Goal: Transaction & Acquisition: Purchase product/service

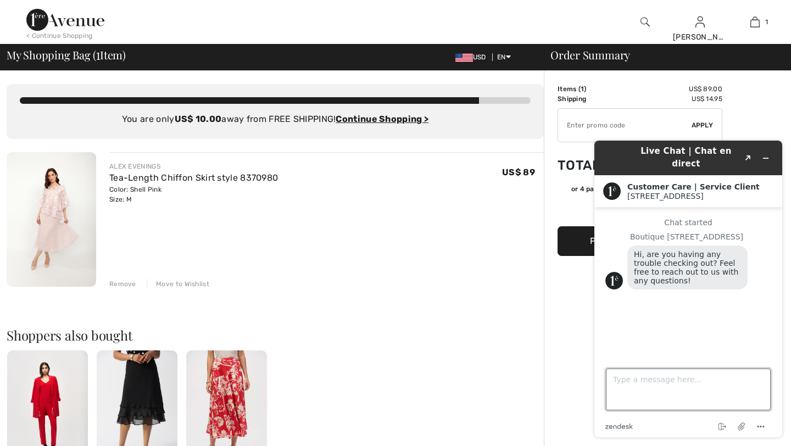
click at [609, 377] on textarea "Type a message here..." at bounding box center [688, 390] width 165 height 42
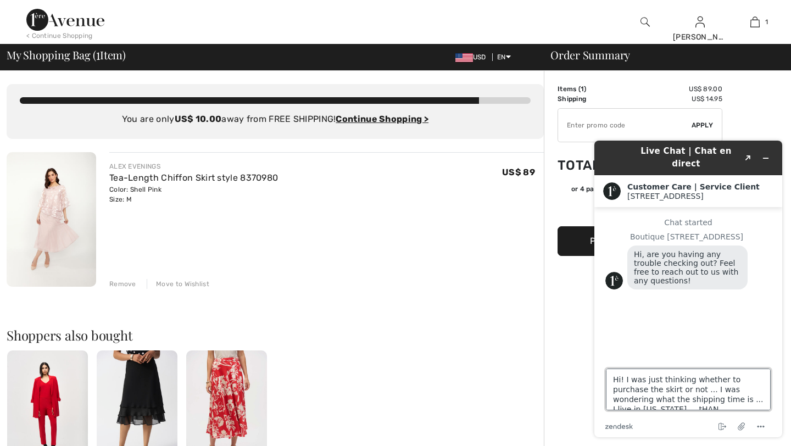
scroll to position [4, 0]
type textarea "Hi! I was just thinking whether to purchase the skirt or not ... I was wonderin…"
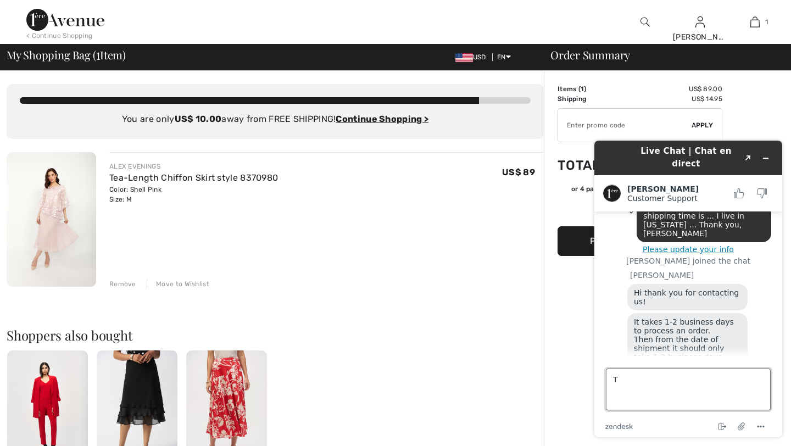
scroll to position [180, 0]
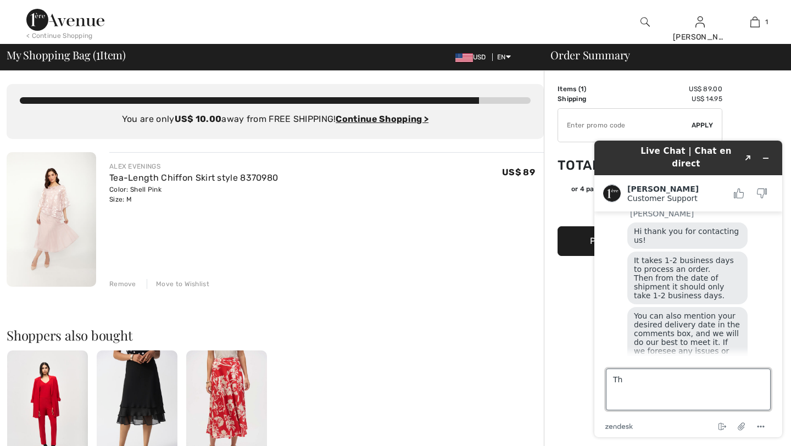
type textarea "T"
type textarea "Thank you Amanda for the information ... That is very helpful ... Take Care, Da…"
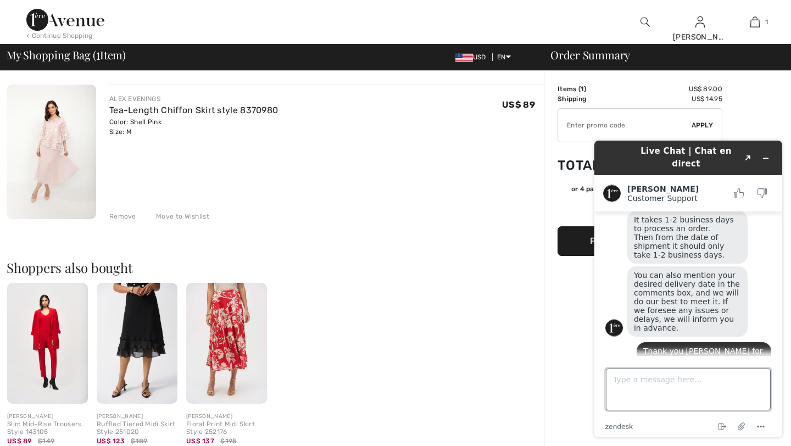
scroll to position [0, 0]
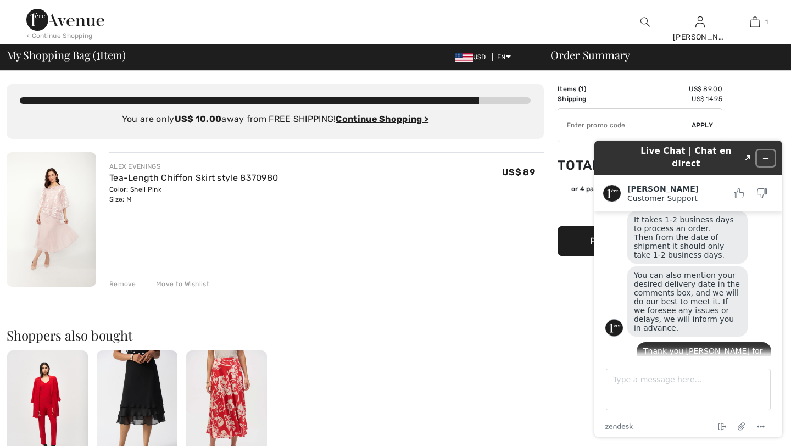
click at [766, 154] on icon "Minimize widget" at bounding box center [766, 158] width 8 height 8
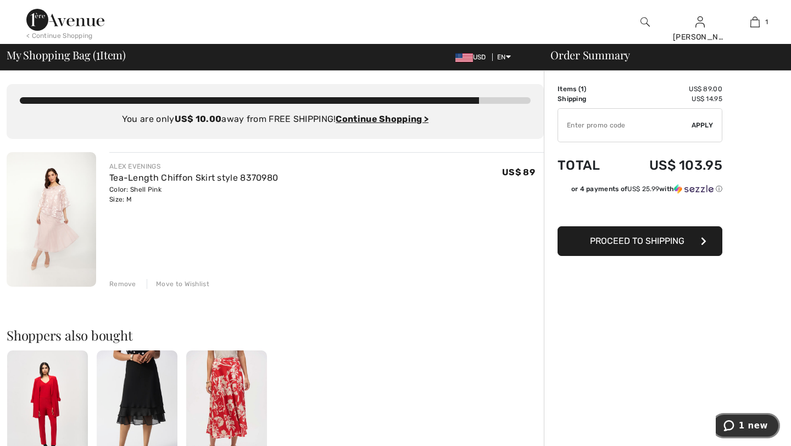
click at [749, 425] on span "1 new" at bounding box center [753, 426] width 29 height 10
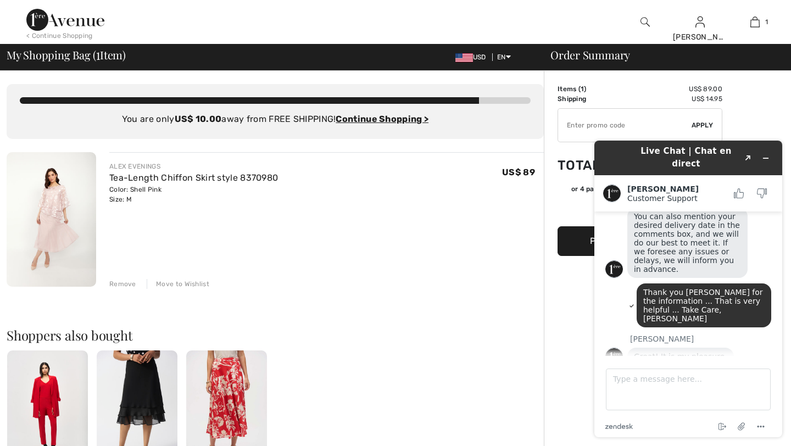
scroll to position [259, 0]
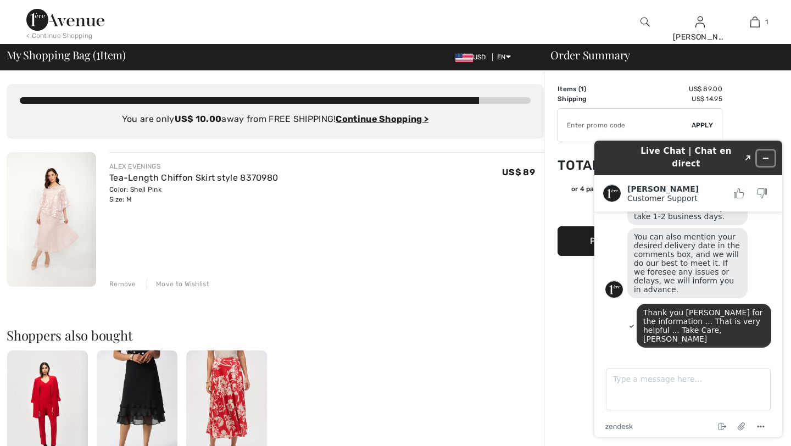
click at [764, 154] on icon "Minimize widget" at bounding box center [766, 158] width 8 height 8
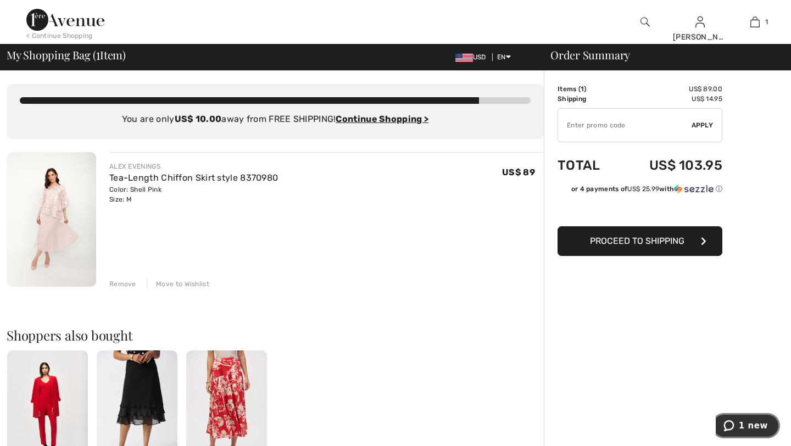
click at [756, 420] on button "1 new" at bounding box center [745, 425] width 69 height 25
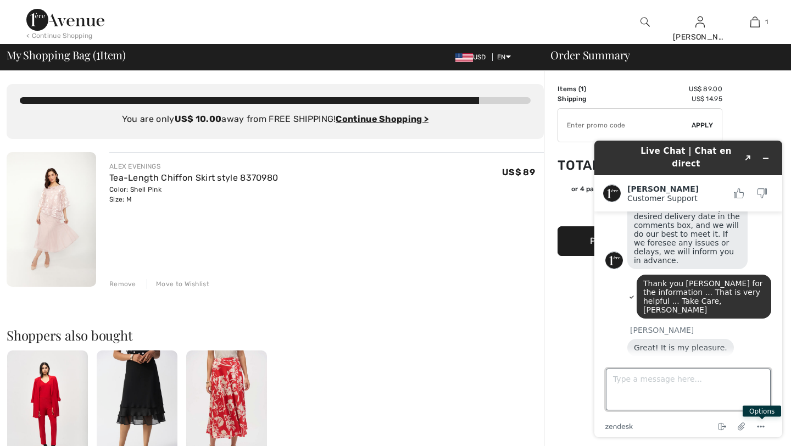
click at [723, 382] on textarea "Type a message here..." at bounding box center [688, 390] width 165 height 42
type textarea "T"
type textarea "n"
type textarea "No, that was it for today!!"
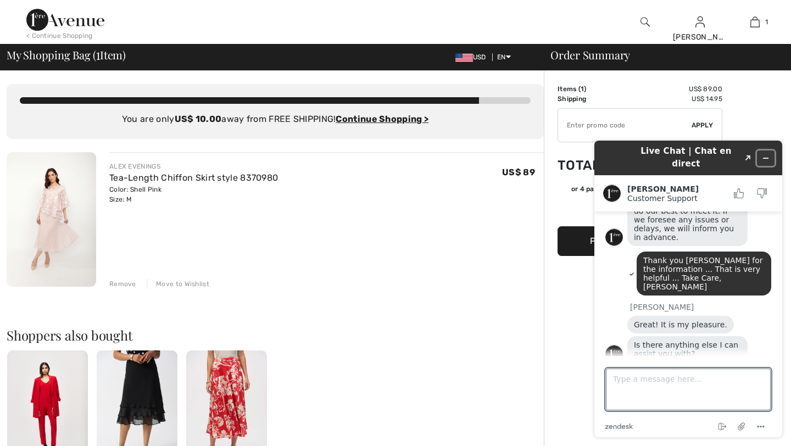
click at [763, 154] on icon "Minimize widget" at bounding box center [766, 158] width 8 height 8
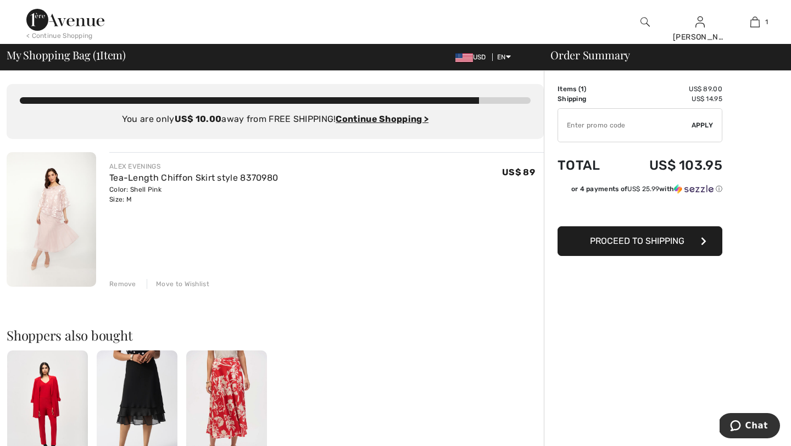
click at [56, 229] on img at bounding box center [52, 219] width 90 height 135
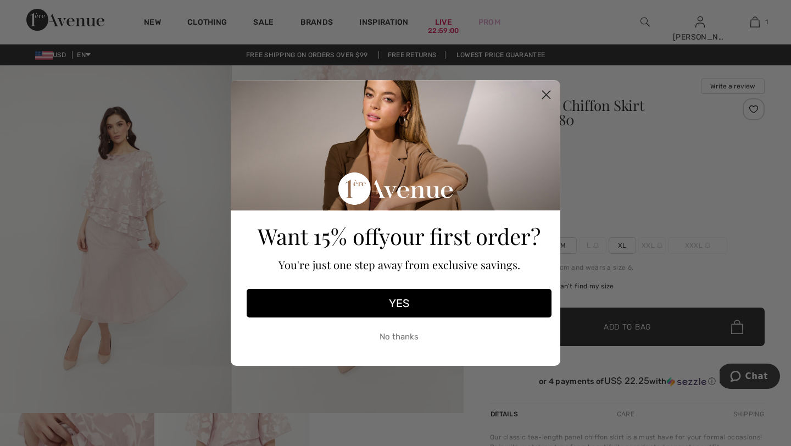
click at [396, 300] on button "YES" at bounding box center [399, 303] width 305 height 29
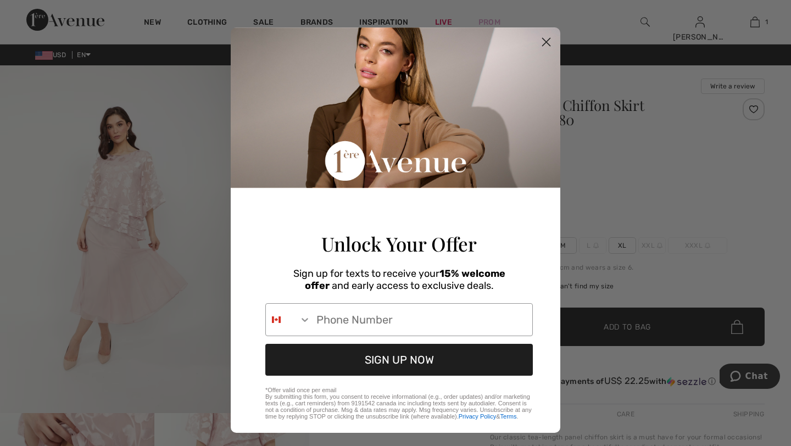
click at [543, 40] on icon "Close dialog" at bounding box center [547, 42] width 8 height 8
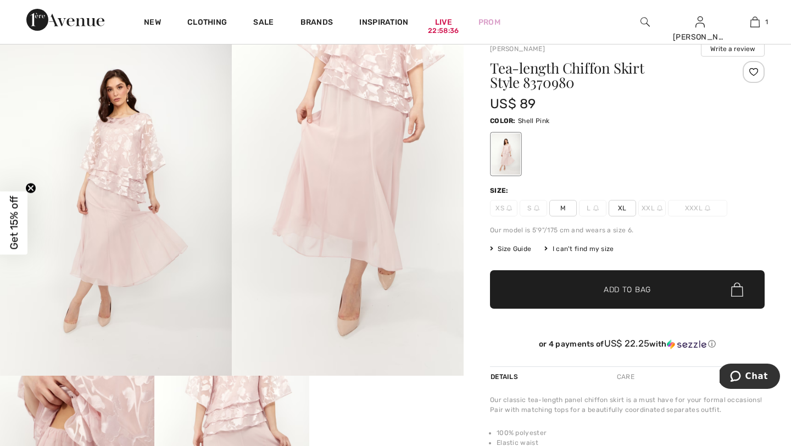
scroll to position [36, 0]
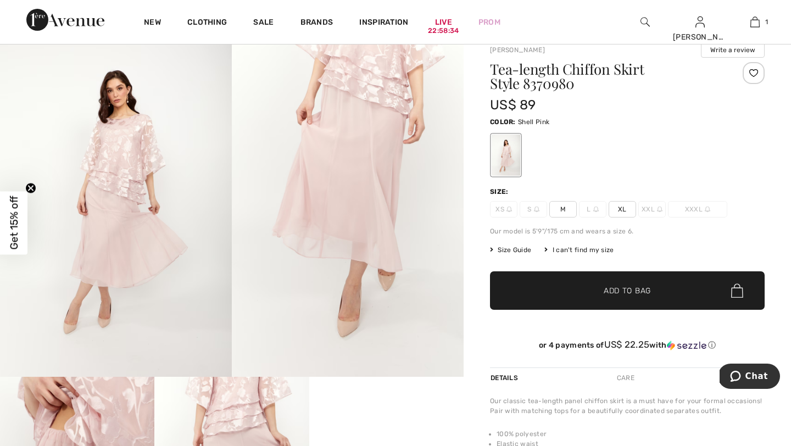
click at [561, 211] on span "M" at bounding box center [562, 209] width 27 height 16
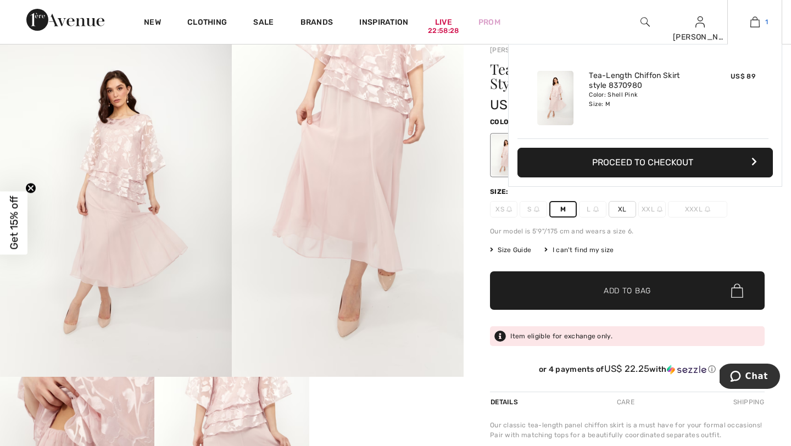
click at [756, 19] on img at bounding box center [754, 21] width 9 height 13
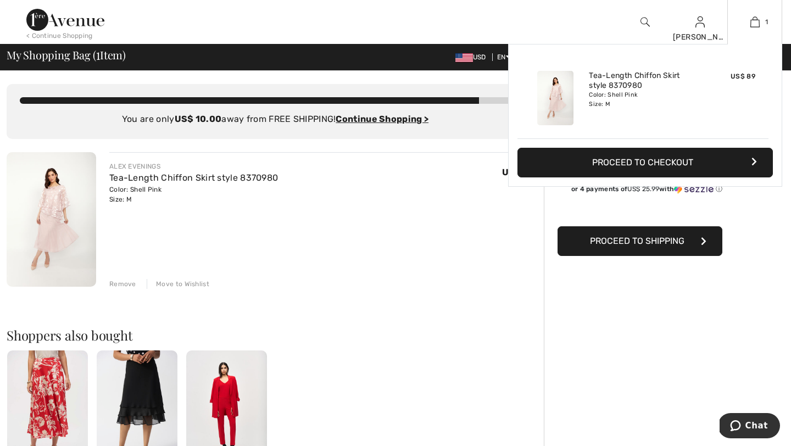
click at [650, 161] on button "Proceed to Checkout" at bounding box center [644, 163] width 255 height 30
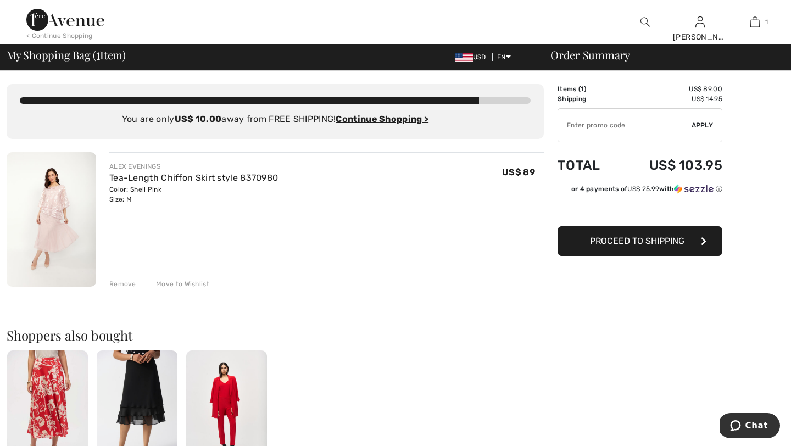
click at [626, 242] on span "Proceed to Shipping" at bounding box center [637, 241] width 94 height 10
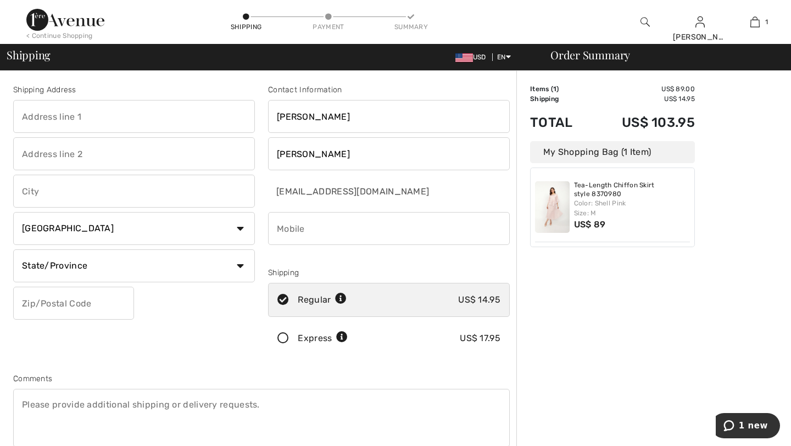
click at [160, 118] on input "text" at bounding box center [134, 116] width 242 height 33
type input "[STREET_ADDRESS]"
type input "[GEOGRAPHIC_DATA]"
select select "US"
select select "OH"
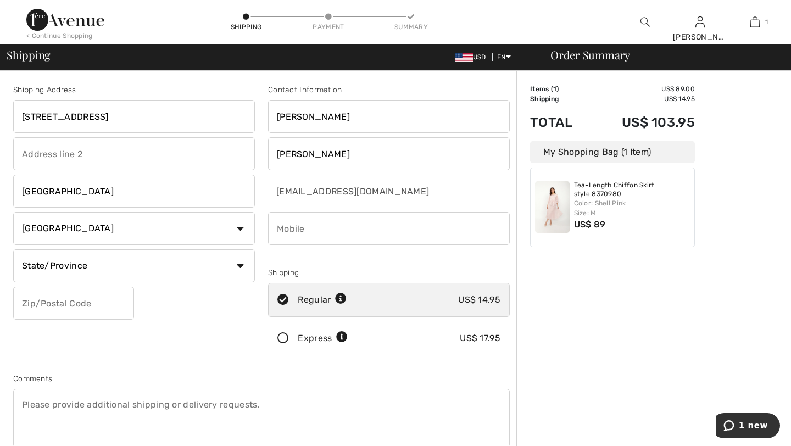
type input "44126"
type input "2168327625"
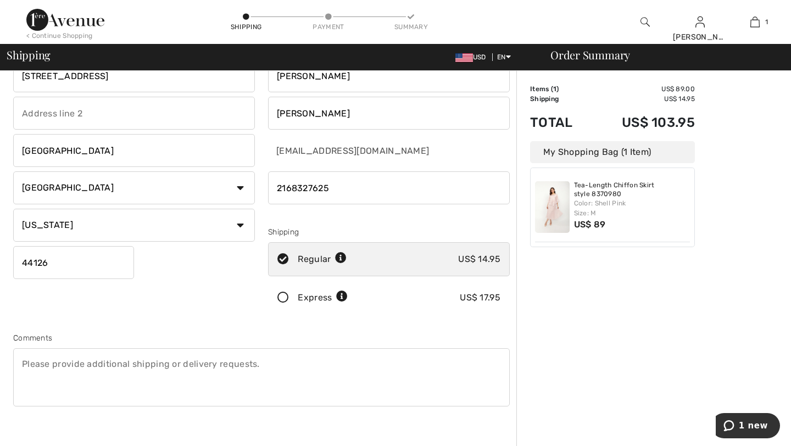
scroll to position [43, 0]
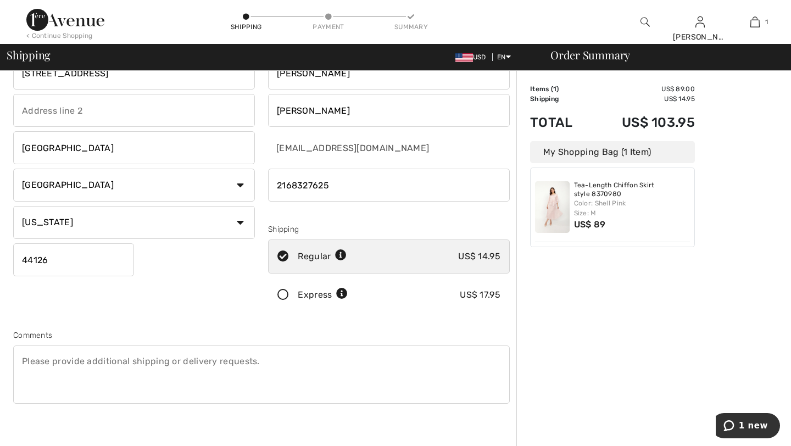
click at [164, 358] on textarea at bounding box center [261, 374] width 496 height 58
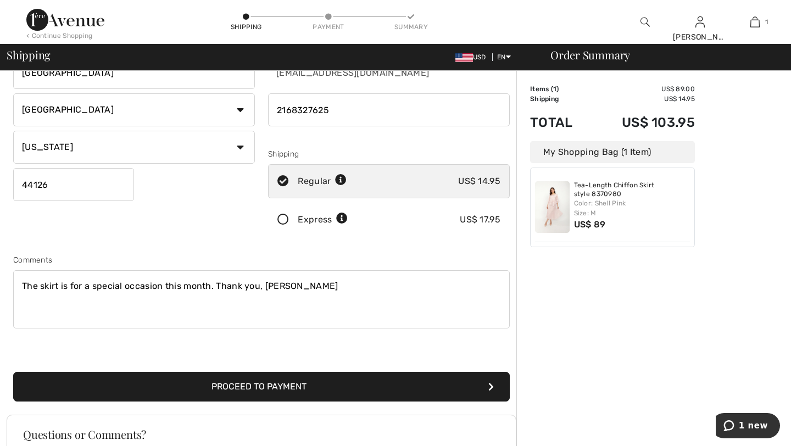
scroll to position [119, 0]
type textarea "The skirt is for a special occasion this month. Thank you, Dana"
click at [260, 388] on button "Proceed to Payment" at bounding box center [261, 386] width 496 height 30
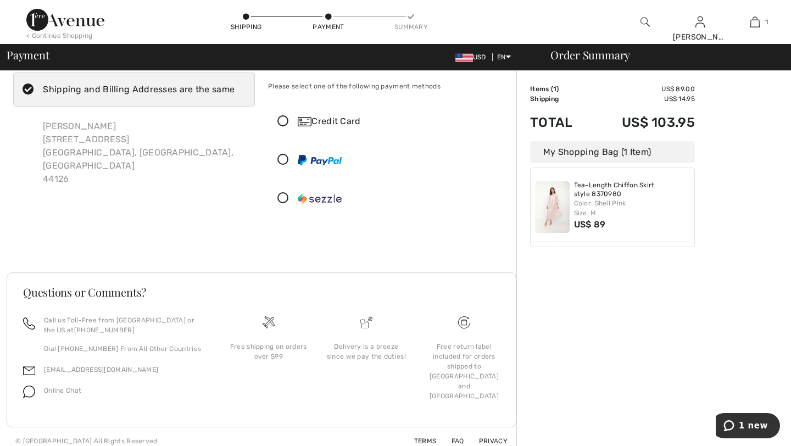
scroll to position [36, 0]
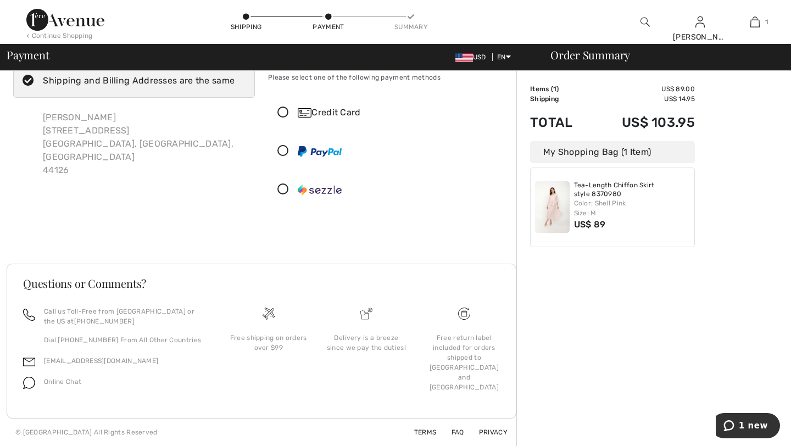
click at [286, 113] on icon at bounding box center [283, 113] width 29 height 12
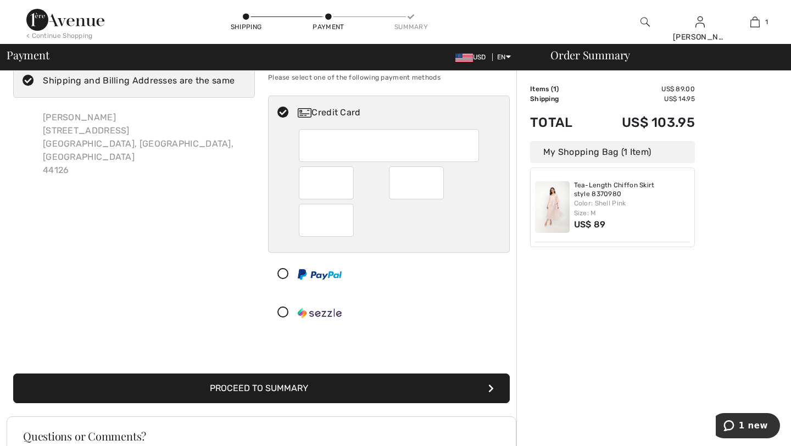
click at [394, 292] on div "Credit Card" at bounding box center [389, 213] width 242 height 234
click at [291, 384] on button "Proceed to Summary" at bounding box center [261, 388] width 496 height 30
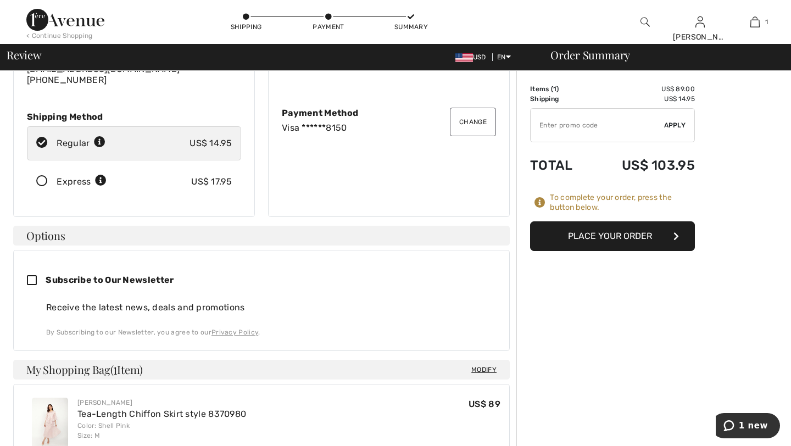
scroll to position [130, 0]
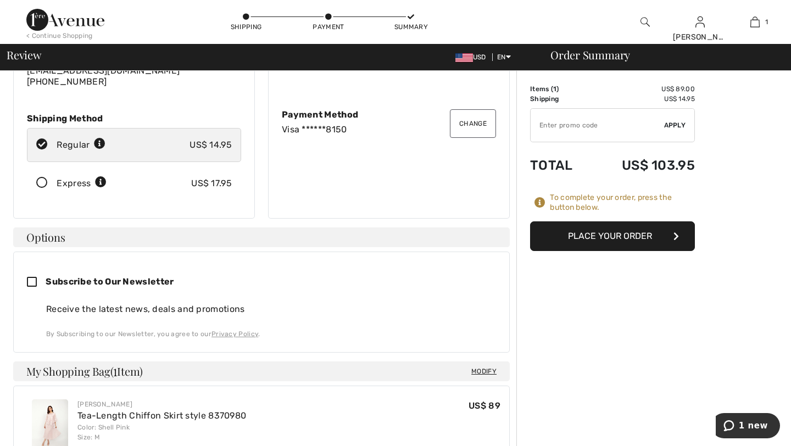
click at [631, 237] on button "Place Your Order" at bounding box center [612, 236] width 165 height 30
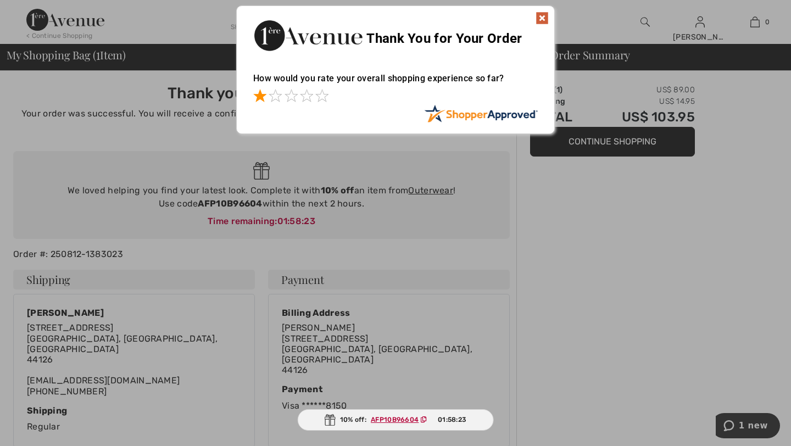
click at [256, 97] on span at bounding box center [259, 95] width 13 height 13
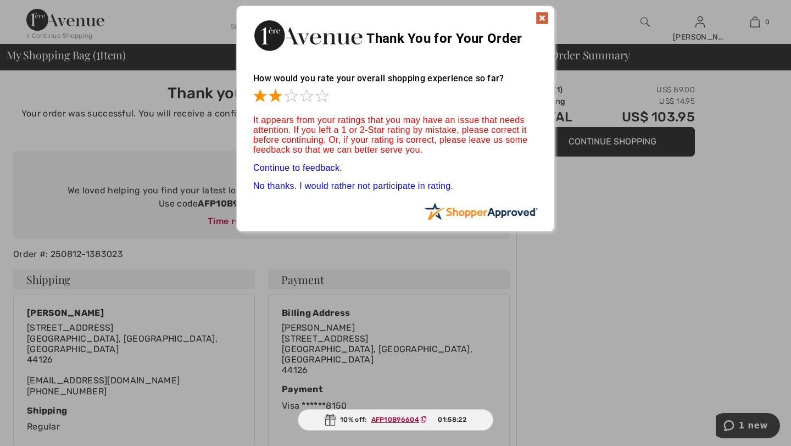
click at [271, 96] on span at bounding box center [275, 95] width 13 height 13
click at [286, 96] on span at bounding box center [290, 95] width 13 height 13
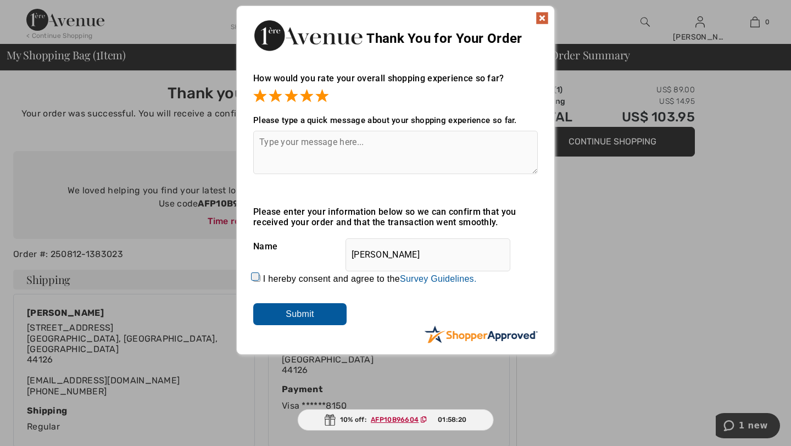
click at [322, 96] on span at bounding box center [321, 95] width 13 height 13
click at [297, 314] on input "Submit" at bounding box center [299, 314] width 93 height 22
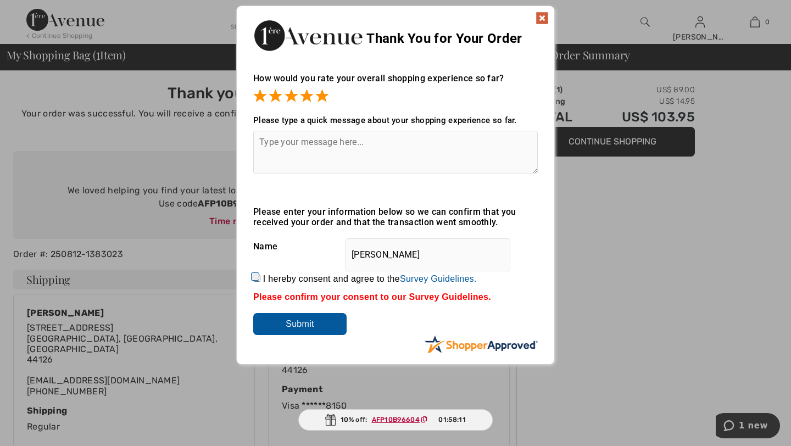
click at [540, 15] on img at bounding box center [541, 18] width 13 height 13
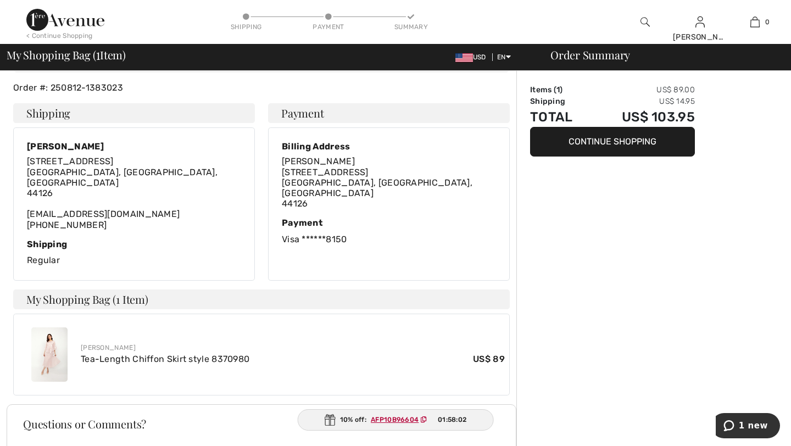
scroll to position [151, 0]
